Goal: Information Seeking & Learning: Learn about a topic

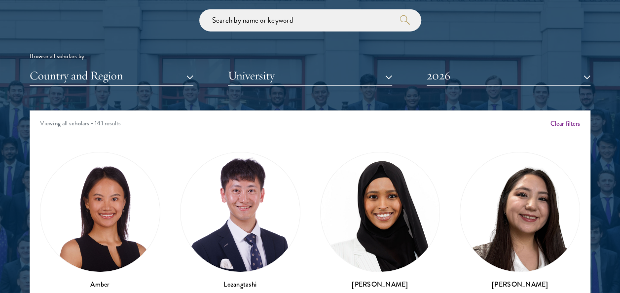
scroll to position [1234, 0]
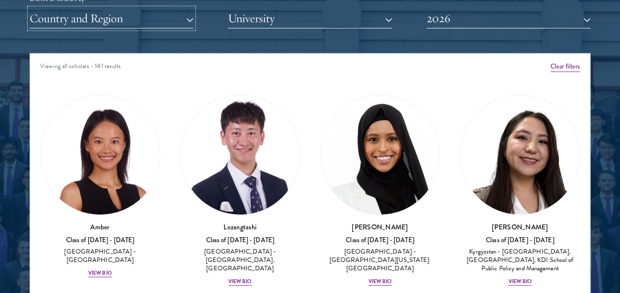
click at [189, 18] on button "Country and Region" at bounding box center [112, 18] width 164 height 20
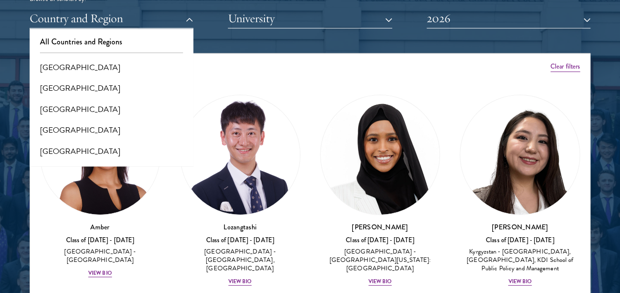
click at [302, 66] on div "Viewing all scholars - 141 results" at bounding box center [310, 68] width 560 height 28
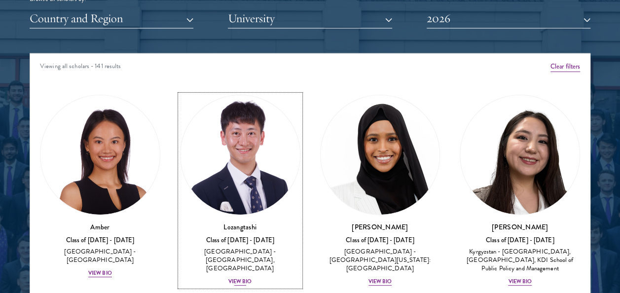
click at [235, 278] on div "View Bio" at bounding box center [241, 282] width 24 height 8
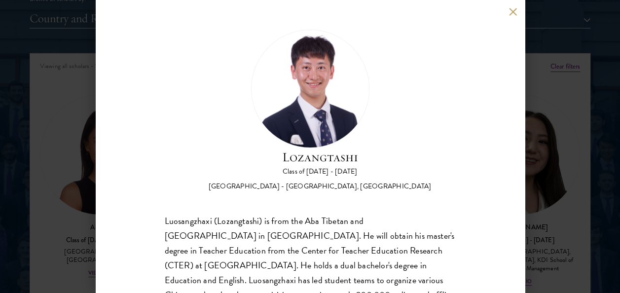
click at [509, 11] on button at bounding box center [513, 11] width 8 height 8
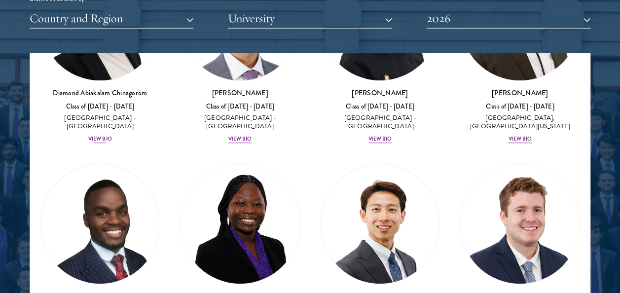
scroll to position [444, 0]
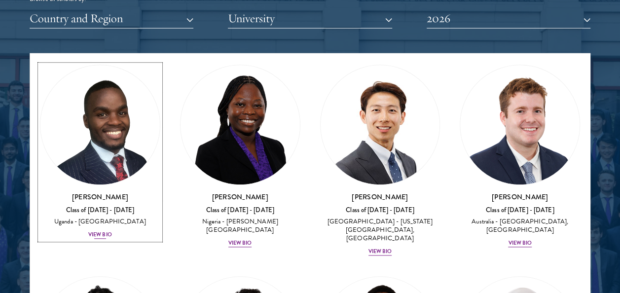
click at [102, 231] on div "View Bio" at bounding box center [100, 235] width 24 height 8
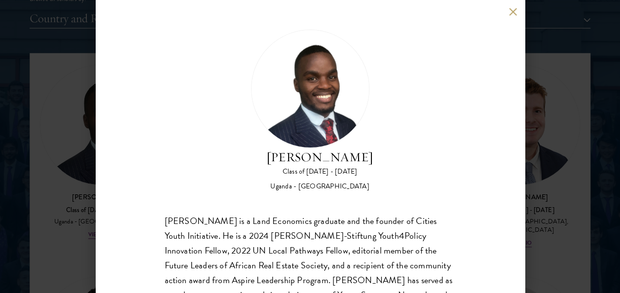
scroll to position [83, 0]
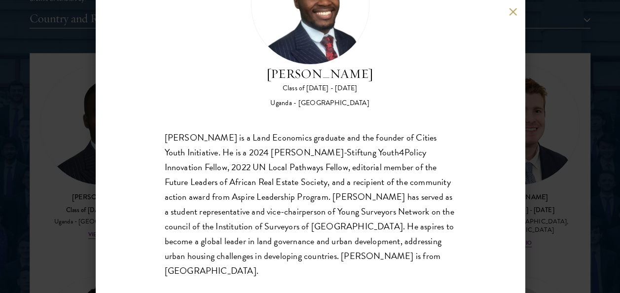
click at [513, 6] on div "[PERSON_NAME] Class of [DATE] - [DATE] [GEOGRAPHIC_DATA] - [GEOGRAPHIC_DATA] [G…" at bounding box center [310, 146] width 429 height 293
click at [516, 15] on button at bounding box center [513, 11] width 8 height 8
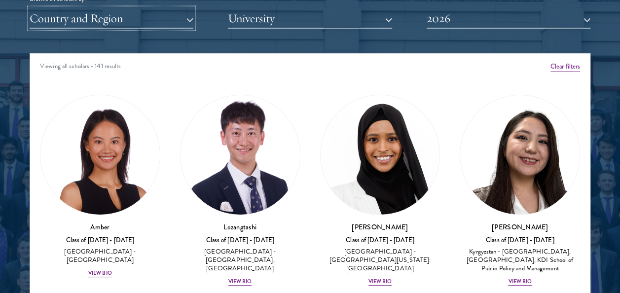
click at [190, 21] on button "Country and Region" at bounding box center [112, 18] width 164 height 20
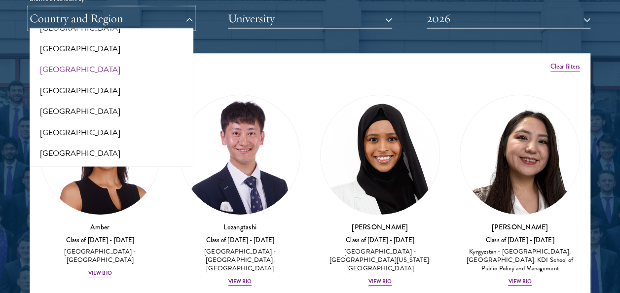
scroll to position [1037, 0]
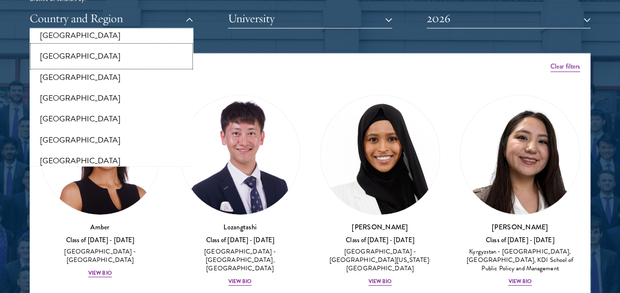
click at [76, 58] on button "[GEOGRAPHIC_DATA]" at bounding box center [112, 56] width 158 height 21
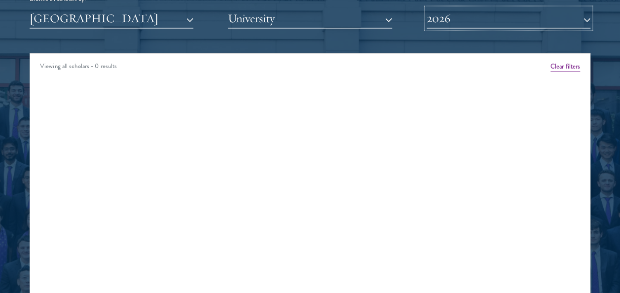
click at [584, 19] on button "2026" at bounding box center [509, 18] width 164 height 20
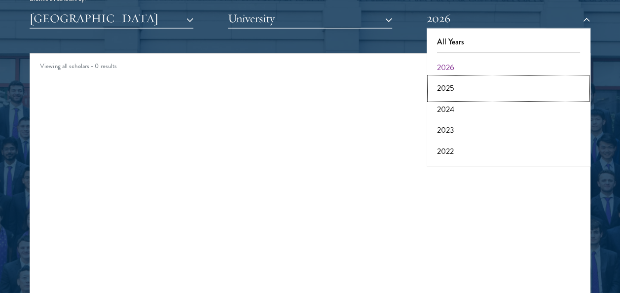
click at [453, 87] on button "2025" at bounding box center [509, 88] width 158 height 21
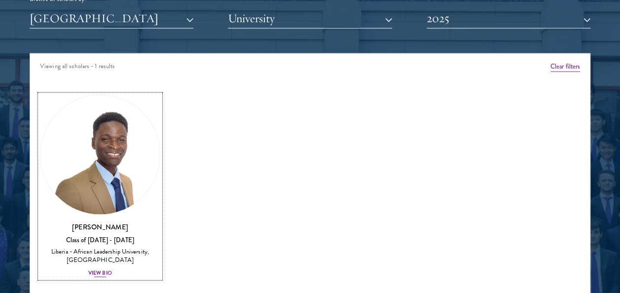
click at [103, 272] on div "View Bio" at bounding box center [100, 273] width 24 height 8
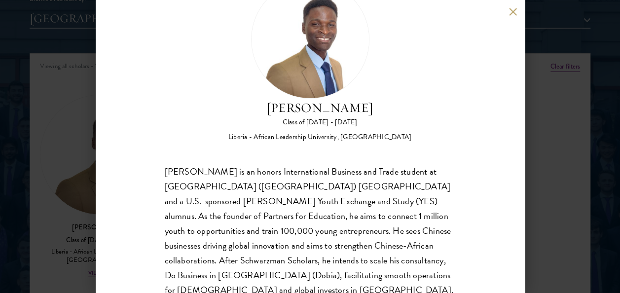
scroll to position [83, 0]
